Goal: Information Seeking & Learning: Check status

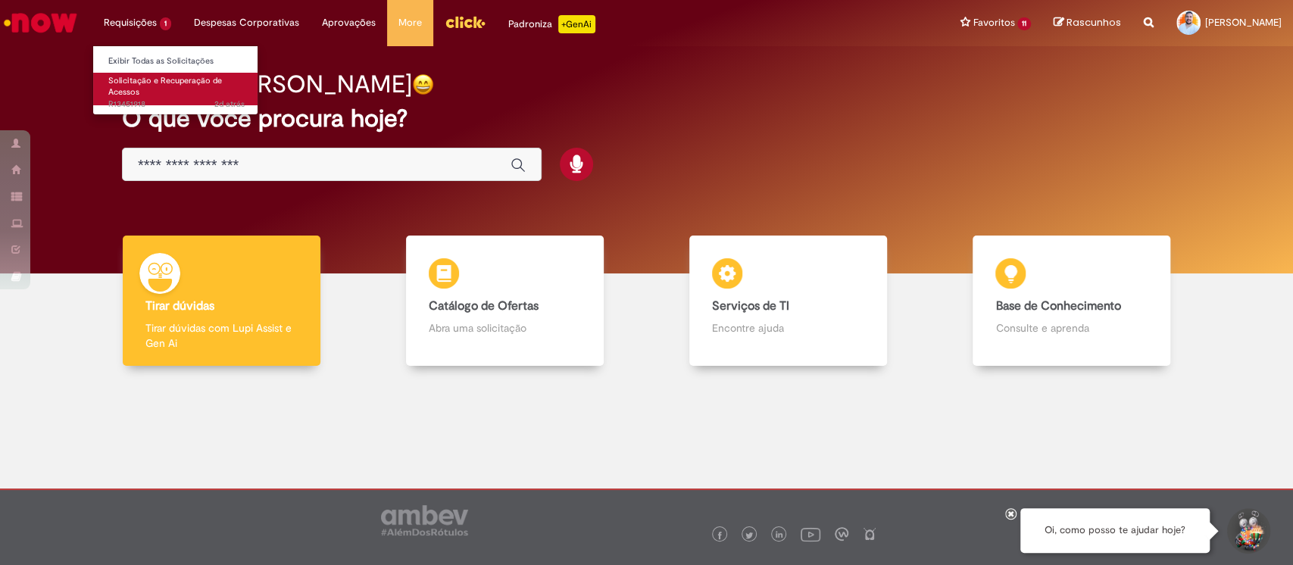
click at [151, 95] on link "Solicitação e Recuperação de Acessos 2d atrás 2 dias atrás R13451918" at bounding box center [176, 89] width 167 height 33
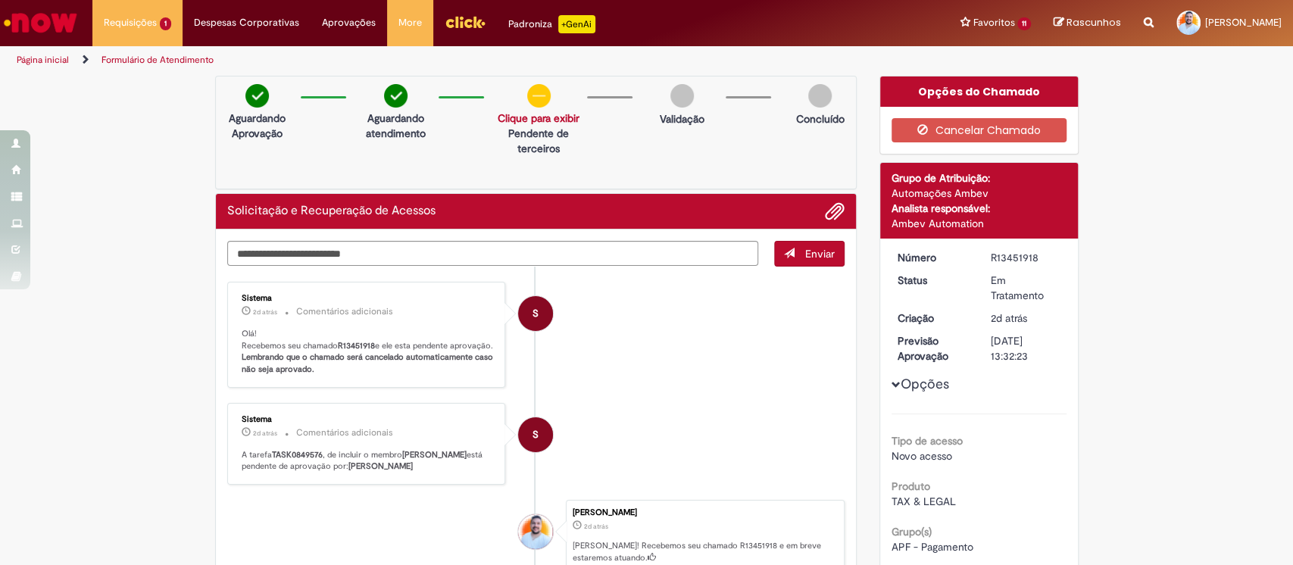
click at [279, 343] on p "Olá! Recebemos seu chamado R13451918 e ele esta pendente aprovação. Lembrando q…" at bounding box center [368, 352] width 252 height 48
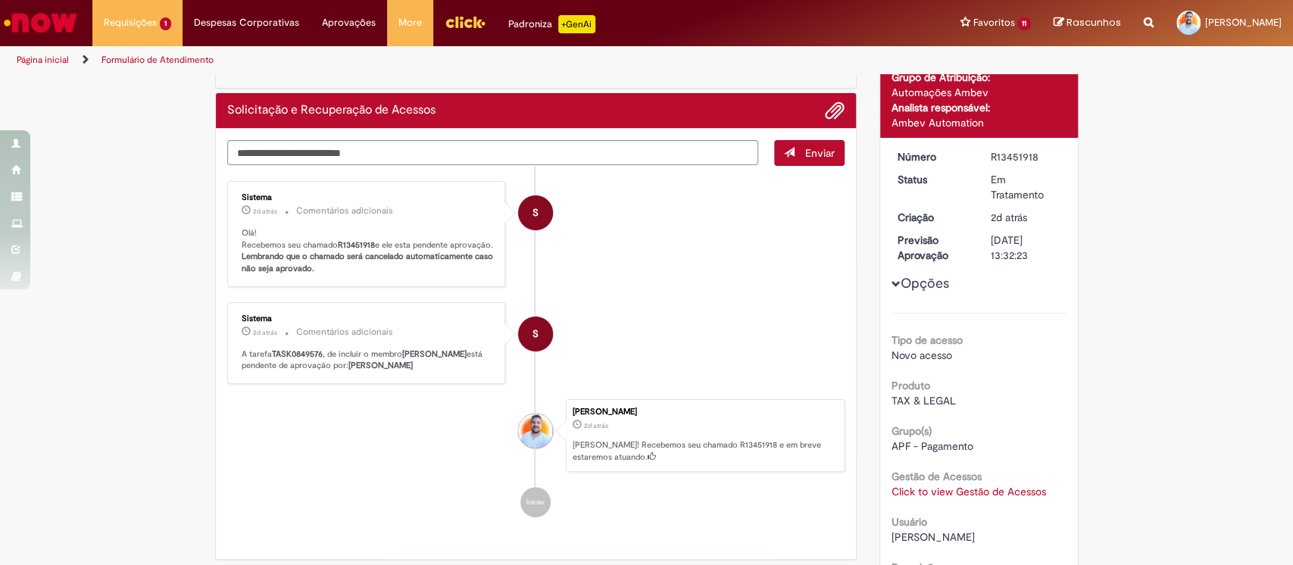
click at [282, 359] on b "TASK0849576" at bounding box center [297, 353] width 51 height 11
copy b "TASK0849576"
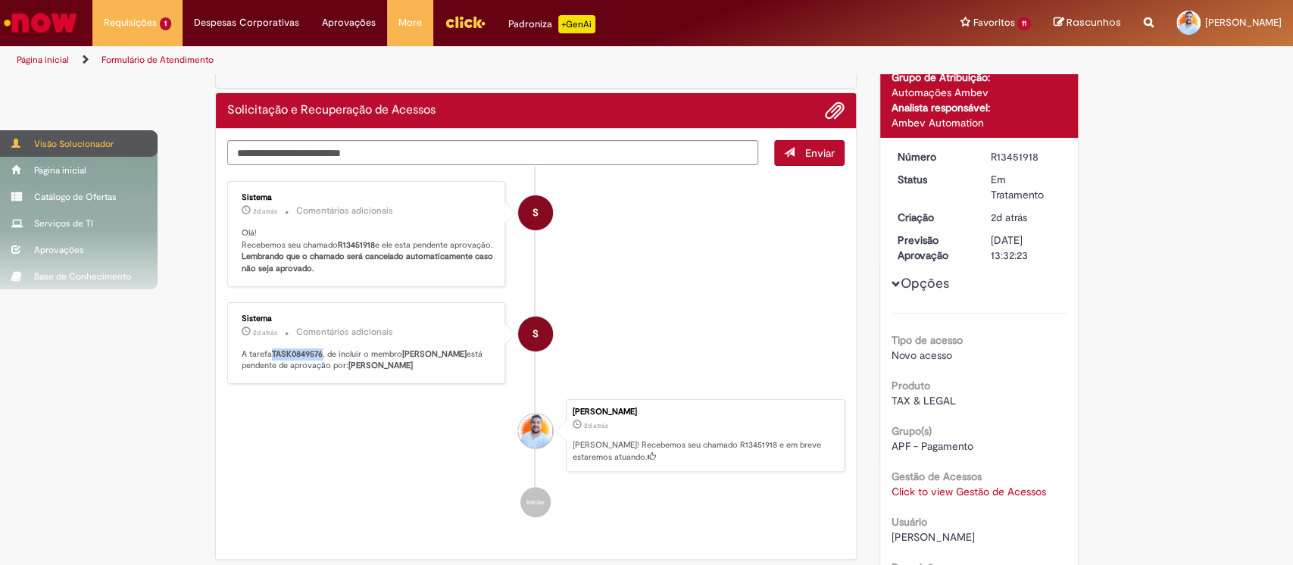
click at [67, 140] on div "Visão Solucionador" at bounding box center [78, 143] width 157 height 27
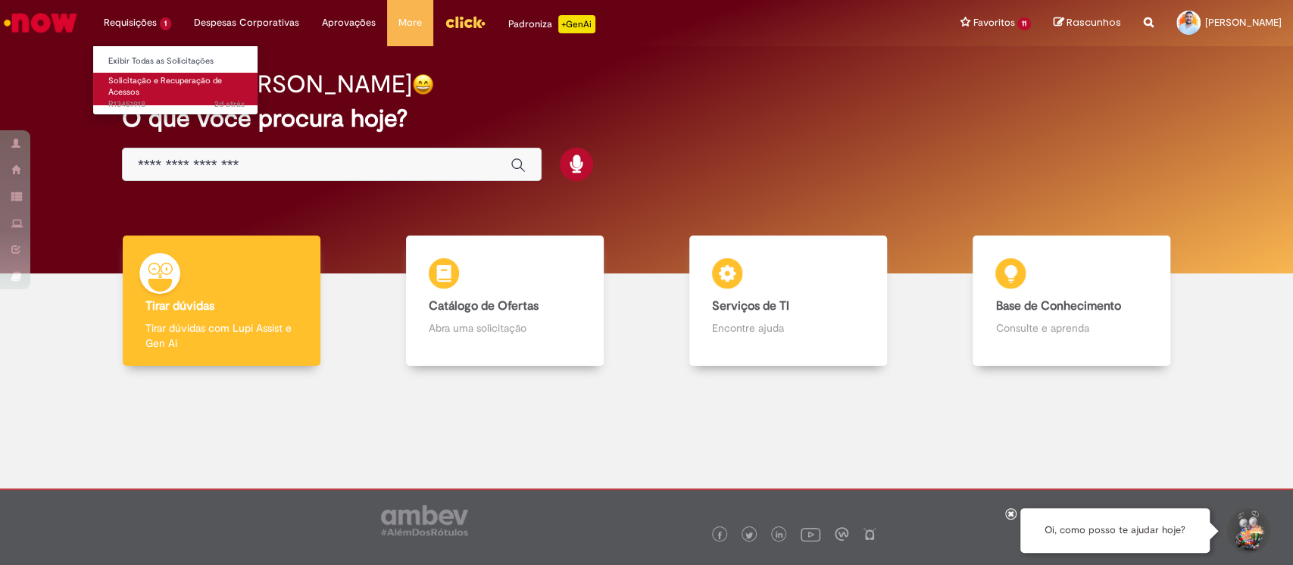
click at [148, 81] on span "Solicitação e Recuperação de Acessos" at bounding box center [165, 86] width 114 height 23
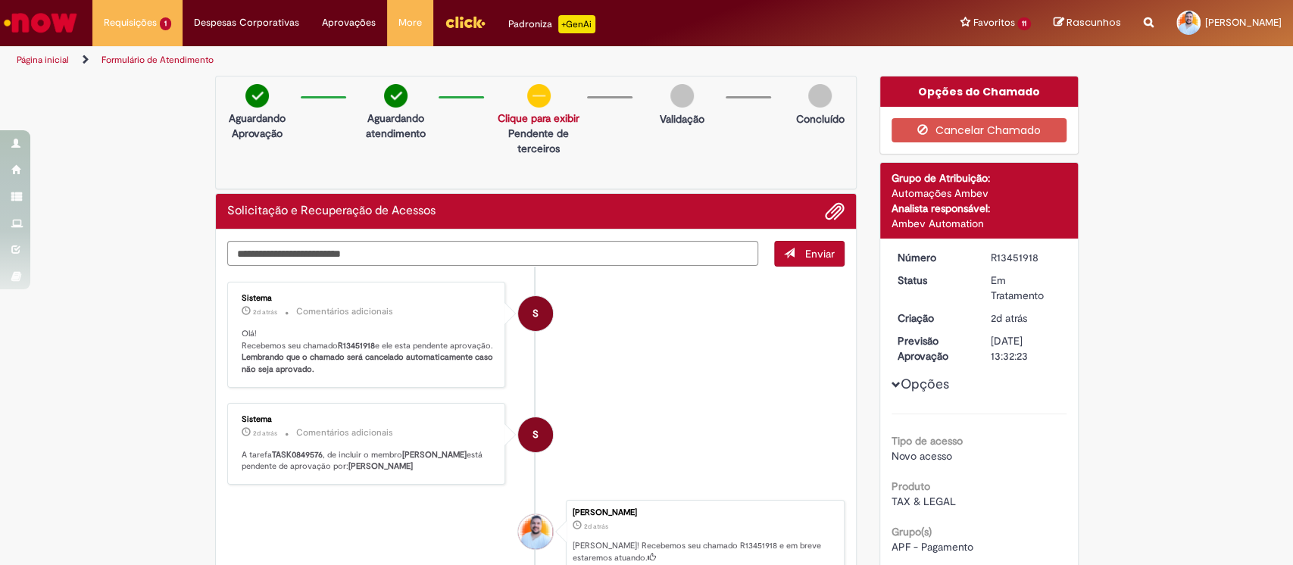
click at [273, 460] on b "TASK0849576" at bounding box center [297, 454] width 51 height 11
copy b "TASK0849576"
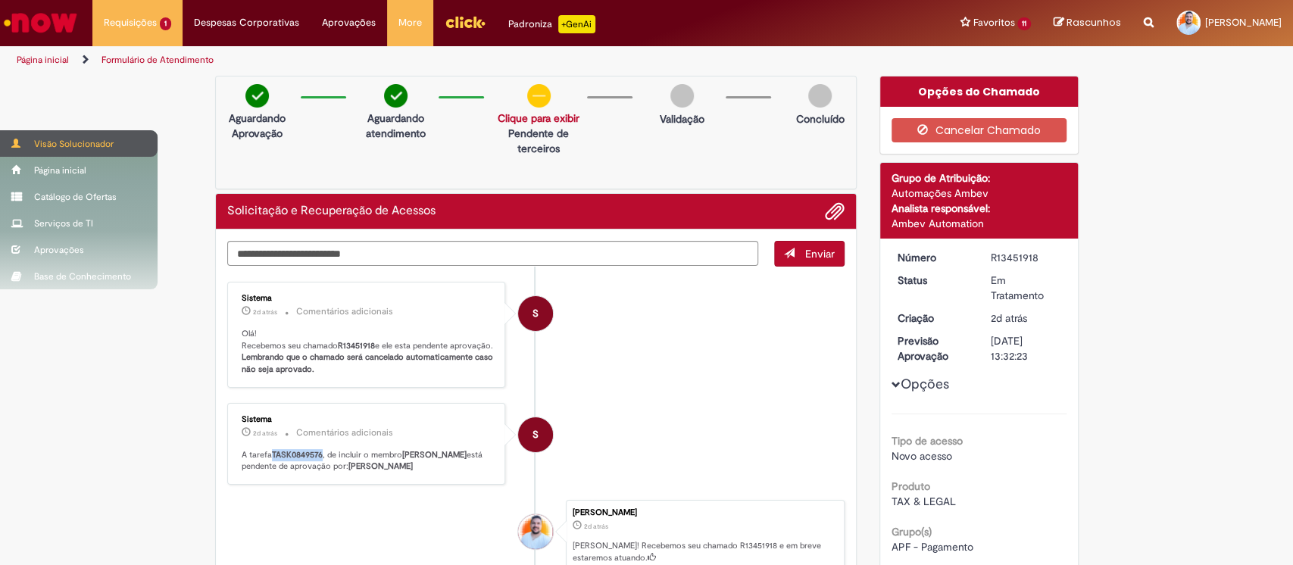
click at [74, 145] on div "Visão Solucionador" at bounding box center [78, 143] width 157 height 27
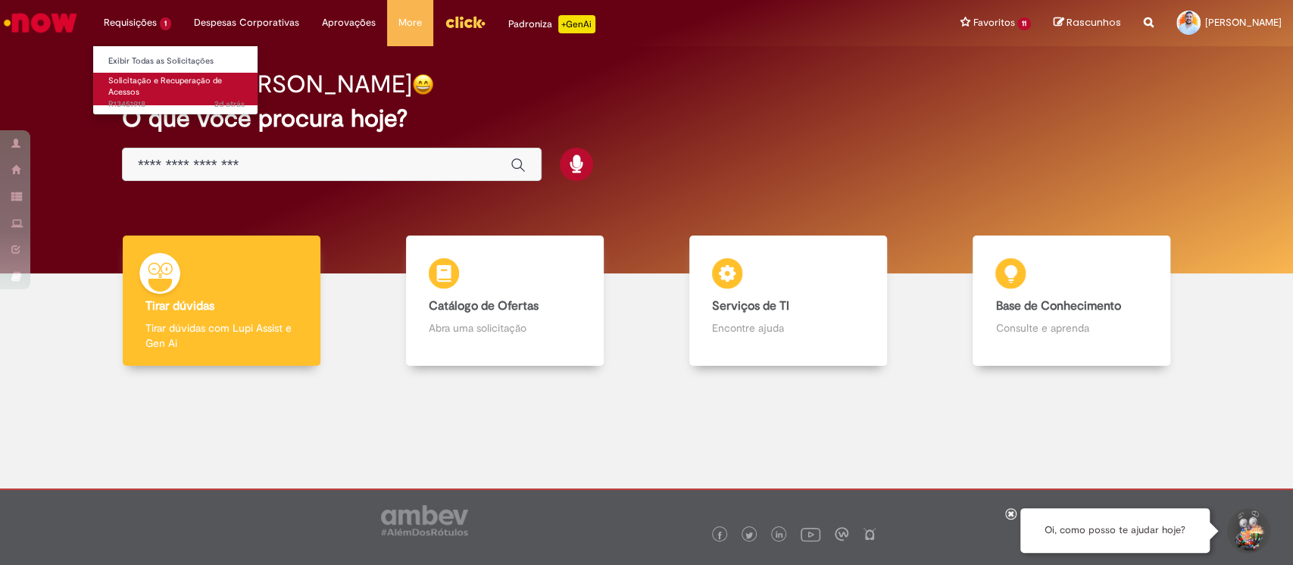
click at [154, 82] on span "Solicitação e Recuperação de Acessos" at bounding box center [165, 86] width 114 height 23
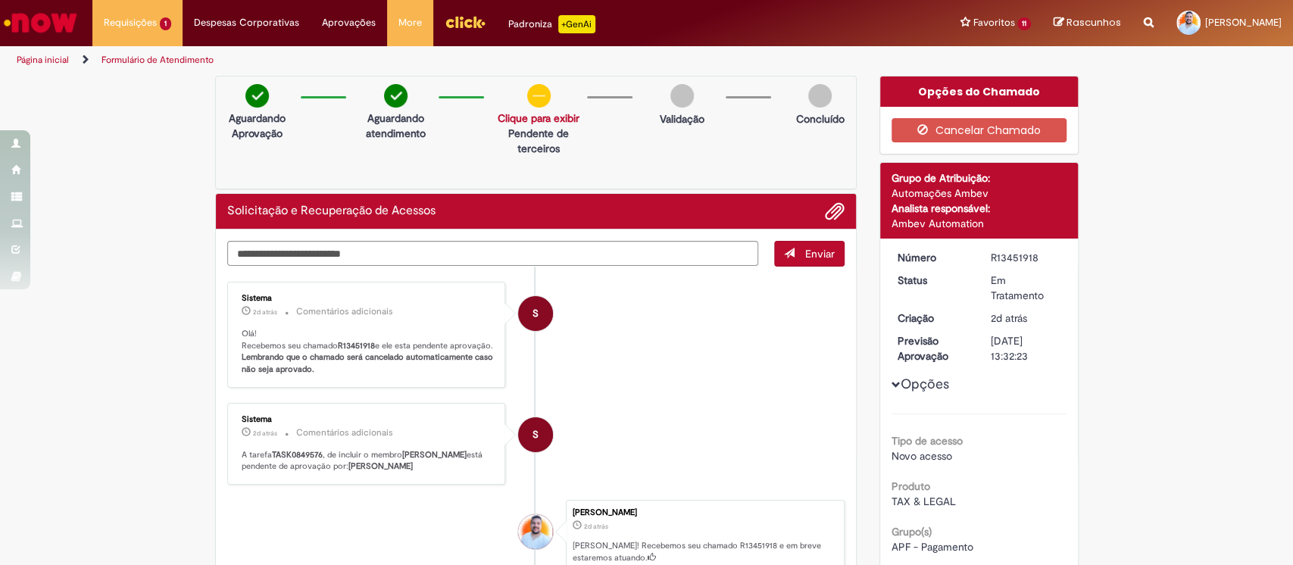
click at [136, 293] on div "Verificar Código de Barras Aguardando Aprovação Aguardando atendimento Solicita…" at bounding box center [646, 499] width 1293 height 847
click at [529, 118] on link "Clique para exibir" at bounding box center [538, 118] width 82 height 14
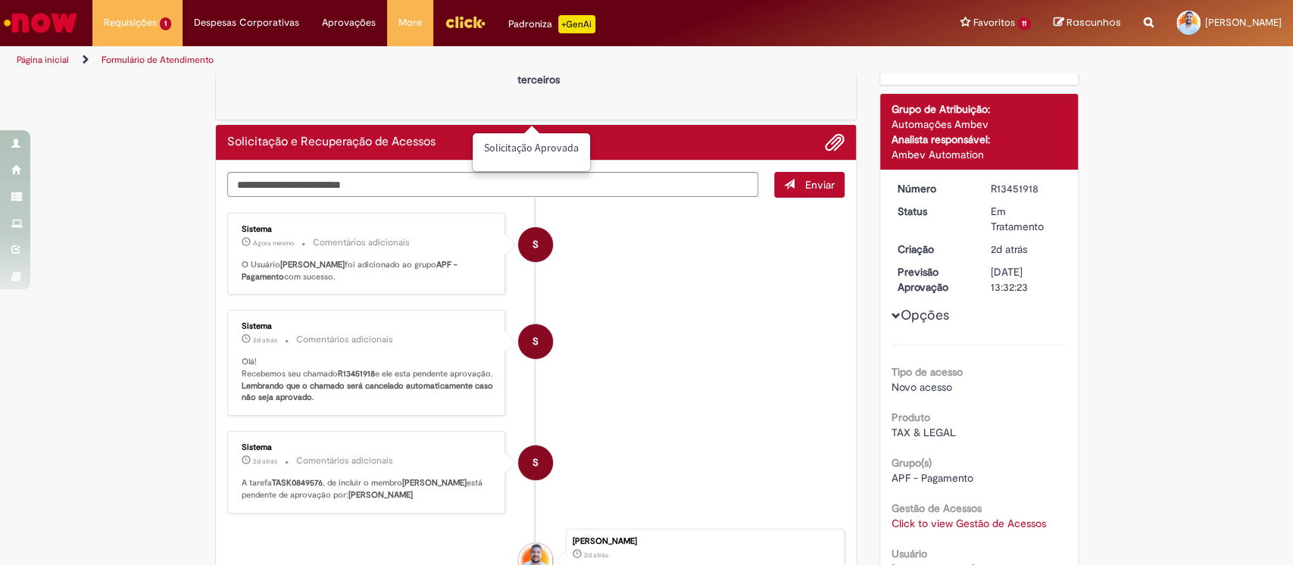
scroll to position [101, 0]
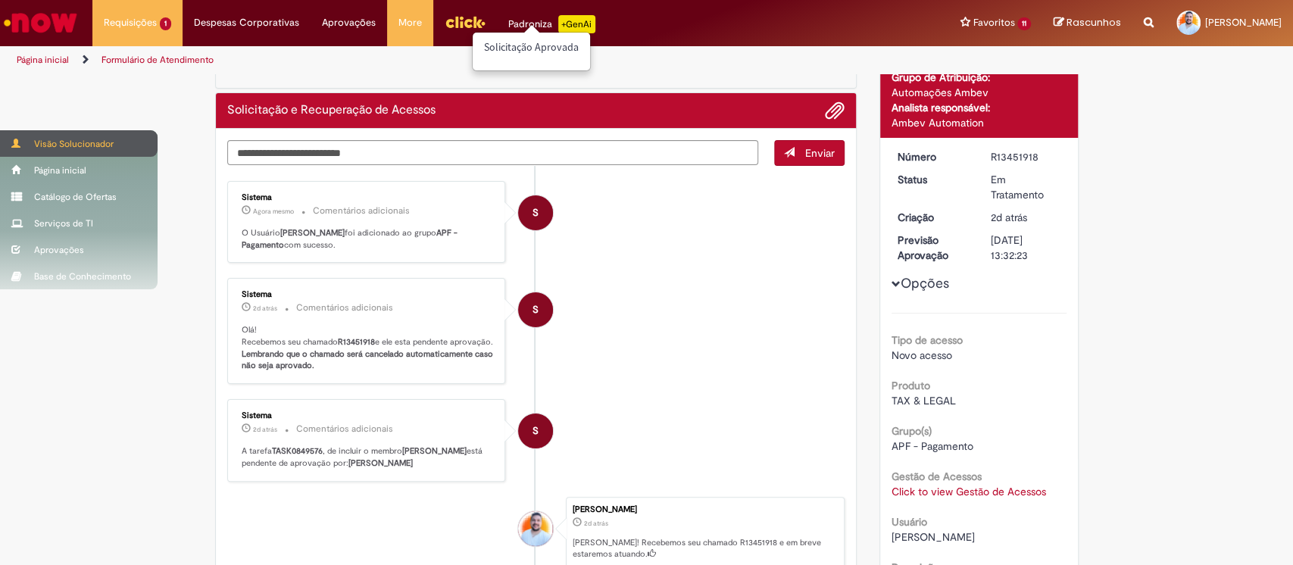
click at [40, 141] on div "Visão Solucionador" at bounding box center [78, 143] width 157 height 27
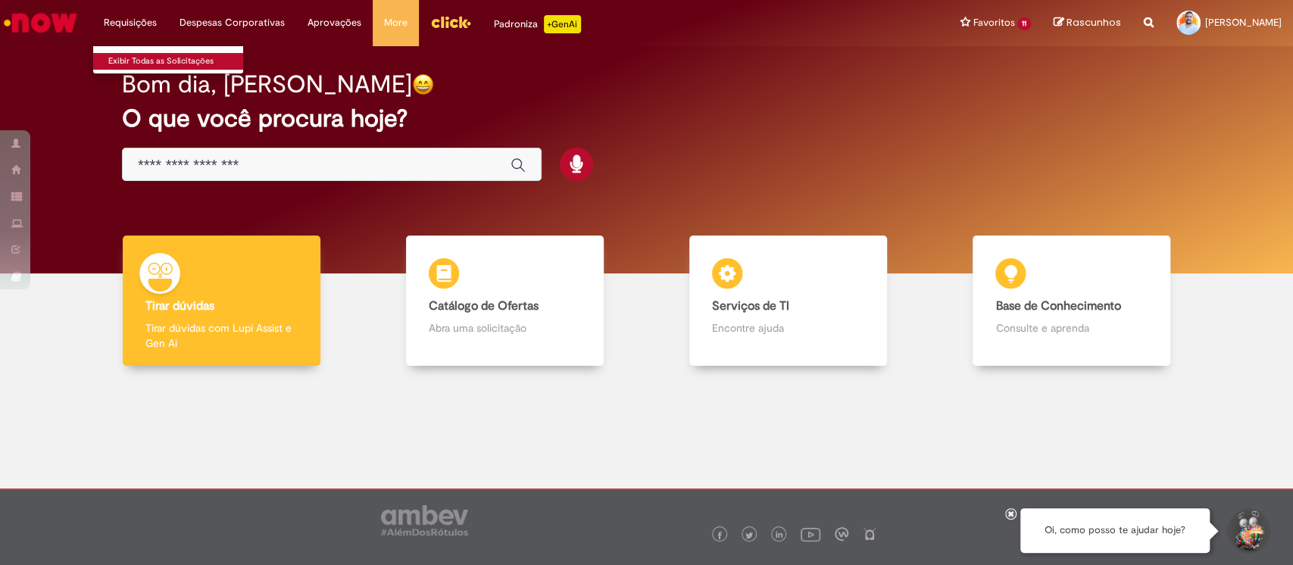
click at [140, 62] on link "Exibir Todas as Solicitações" at bounding box center [176, 61] width 167 height 17
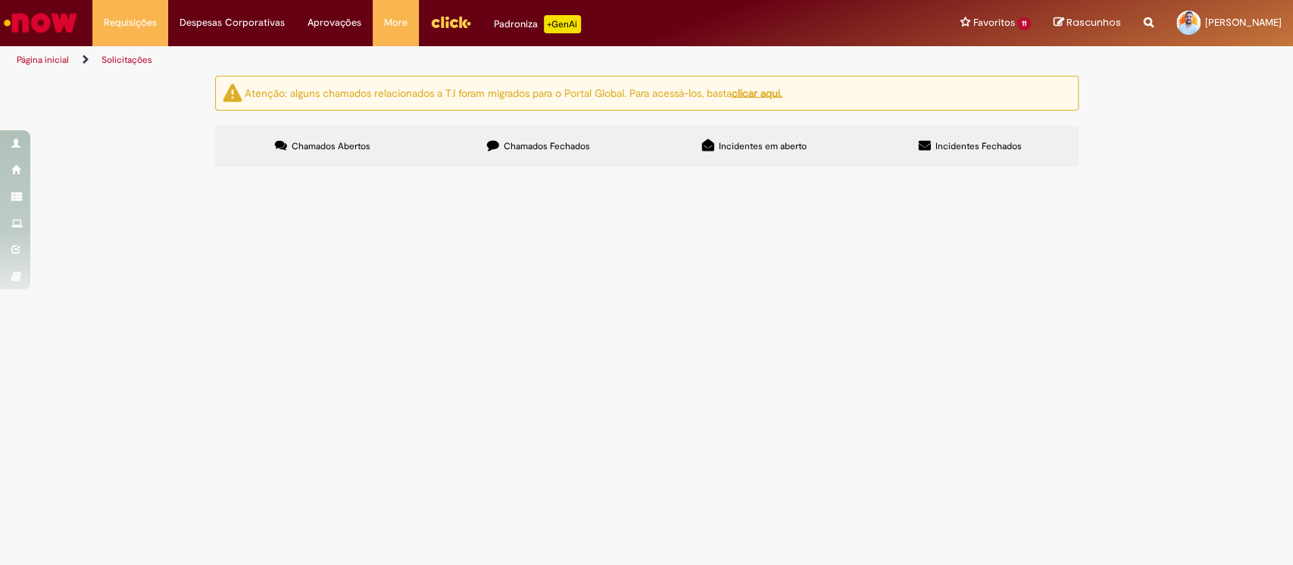
click at [543, 145] on span "Chamados Fechados" at bounding box center [547, 146] width 86 height 12
click at [0, 0] on span "Bom dia, vou precisar de acesso ao grupo como solucionador, pois estou assumind…" at bounding box center [0, 0] width 0 height 0
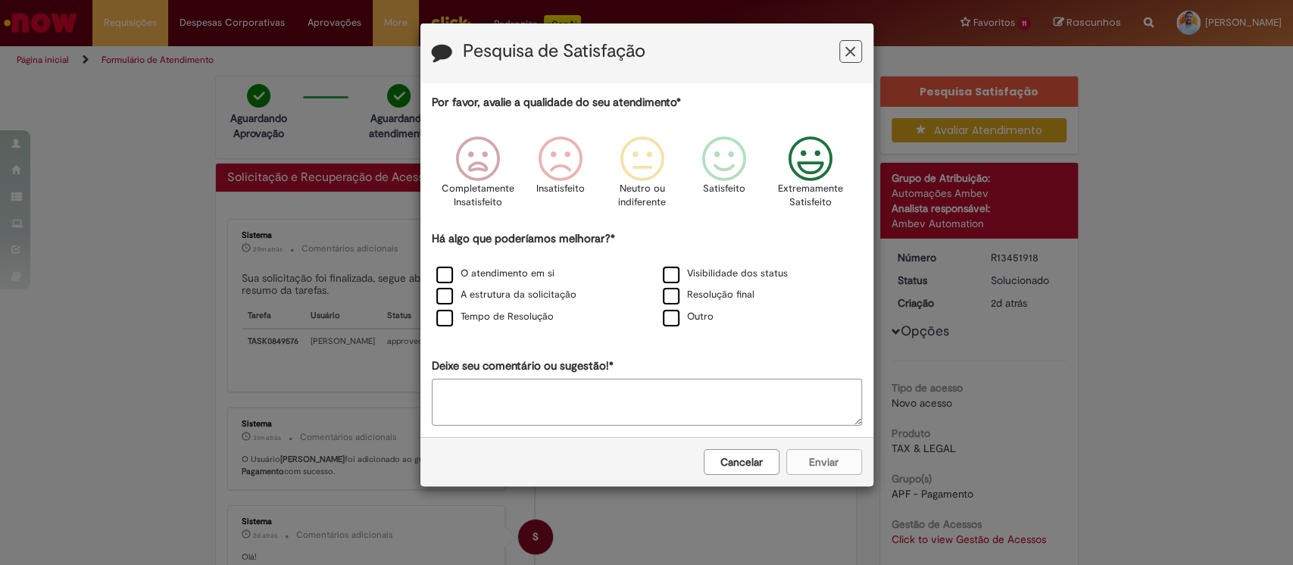
click at [819, 154] on icon "Feedback" at bounding box center [809, 158] width 57 height 45
click at [501, 270] on label "O atendimento em si" at bounding box center [495, 274] width 118 height 14
click at [827, 456] on button "Enviar" at bounding box center [824, 462] width 76 height 26
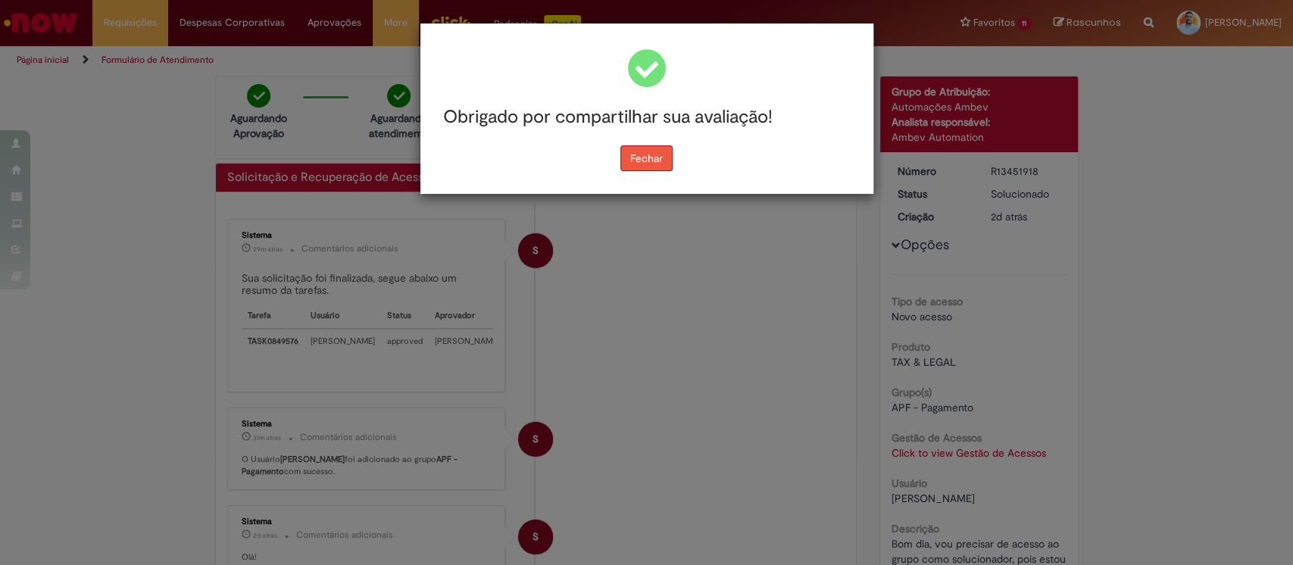
click at [648, 153] on button "Fechar" at bounding box center [646, 158] width 52 height 26
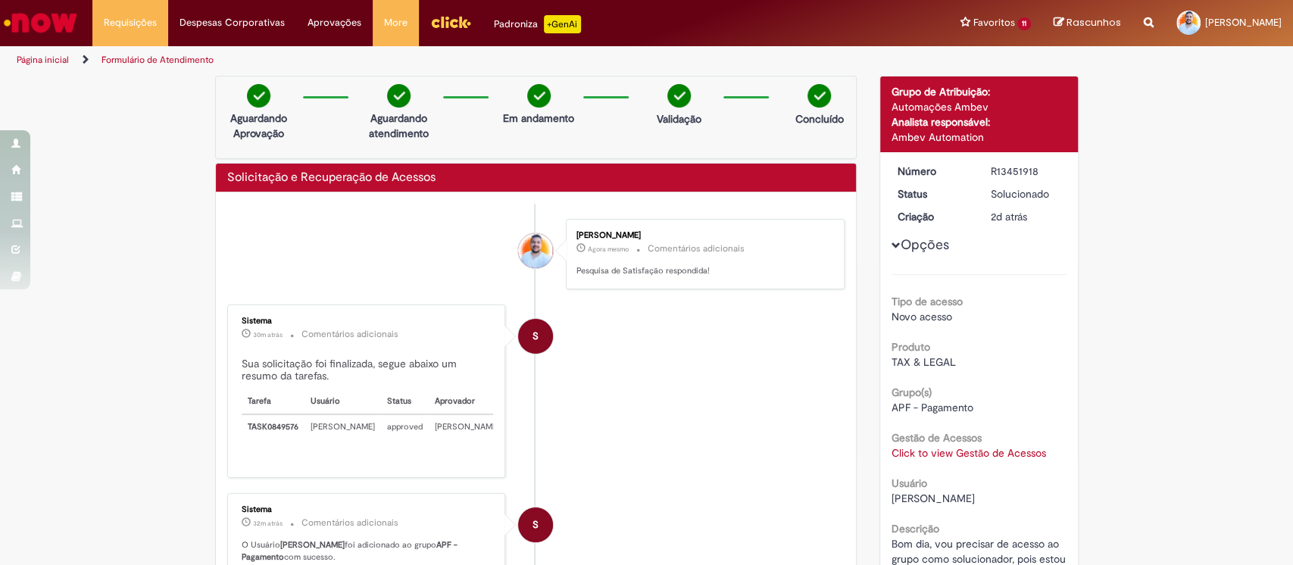
scroll to position [201, 0]
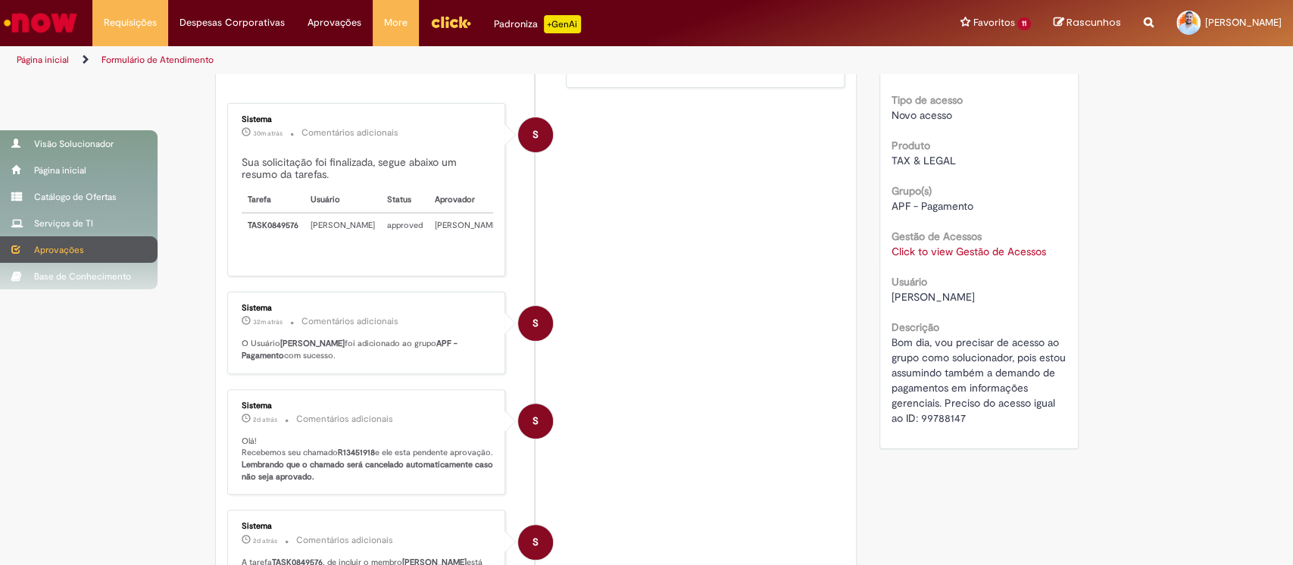
click at [79, 245] on div "Aprovações" at bounding box center [78, 249] width 157 height 27
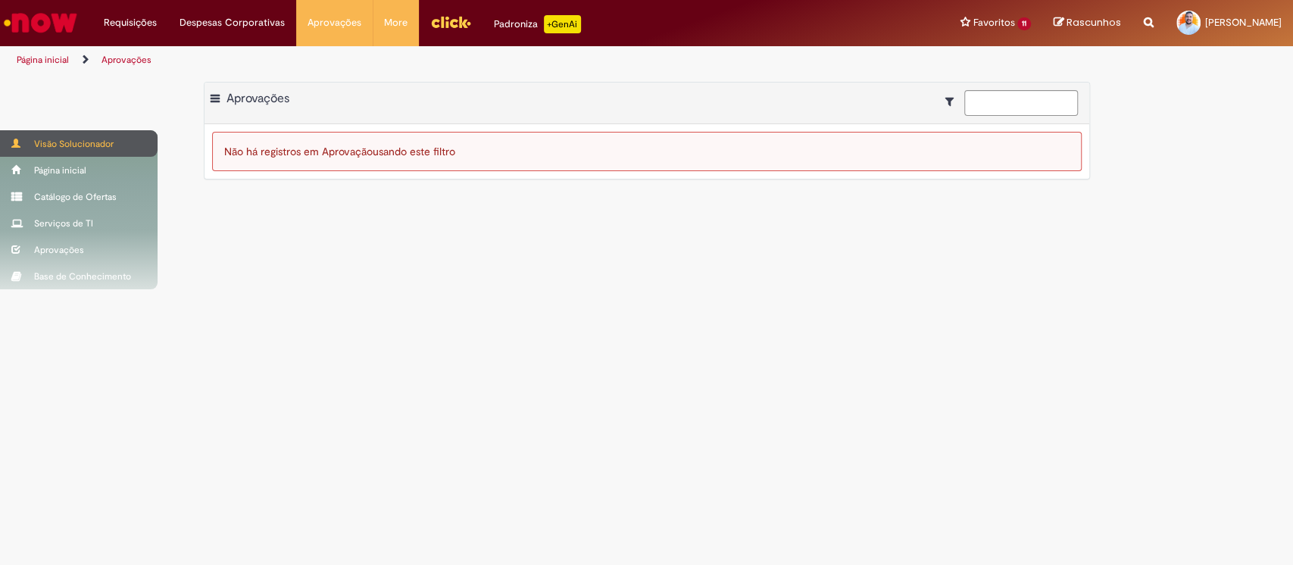
click at [67, 130] on div "Visão Solucionador" at bounding box center [78, 143] width 157 height 27
